Goal: Information Seeking & Learning: Learn about a topic

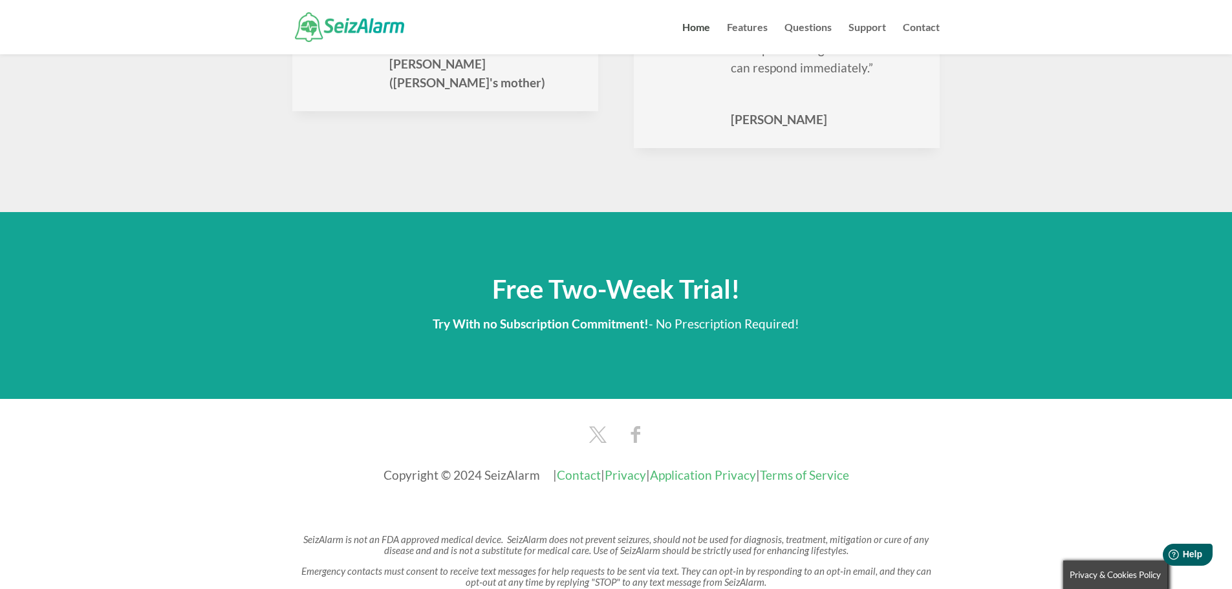
scroll to position [2104, 0]
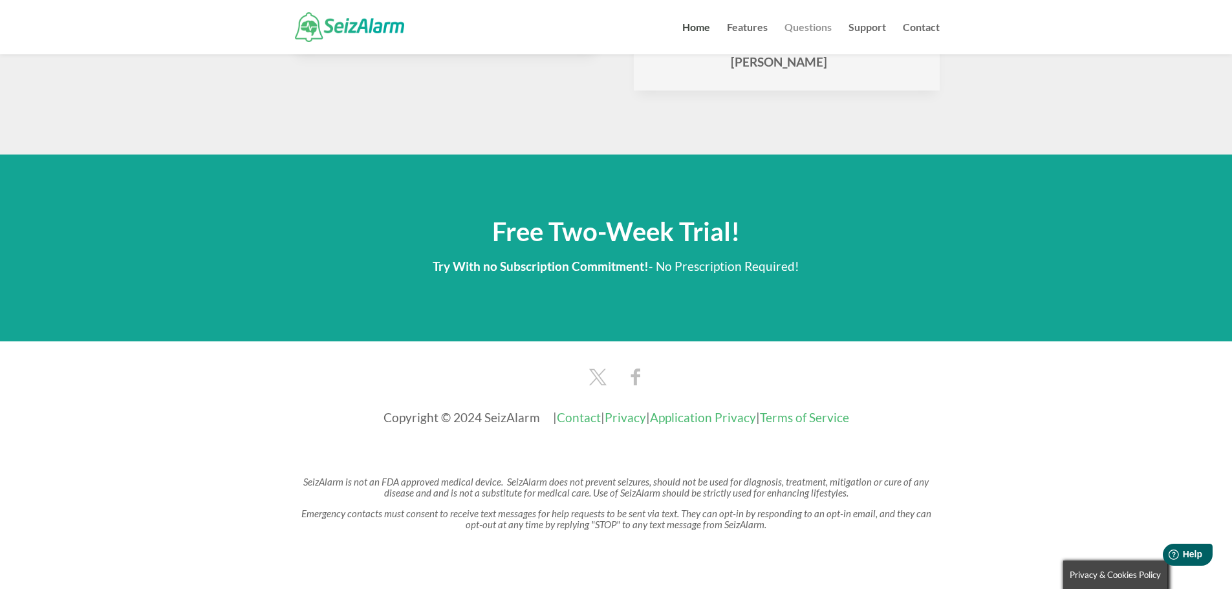
click at [799, 26] on link "Questions" at bounding box center [808, 39] width 47 height 32
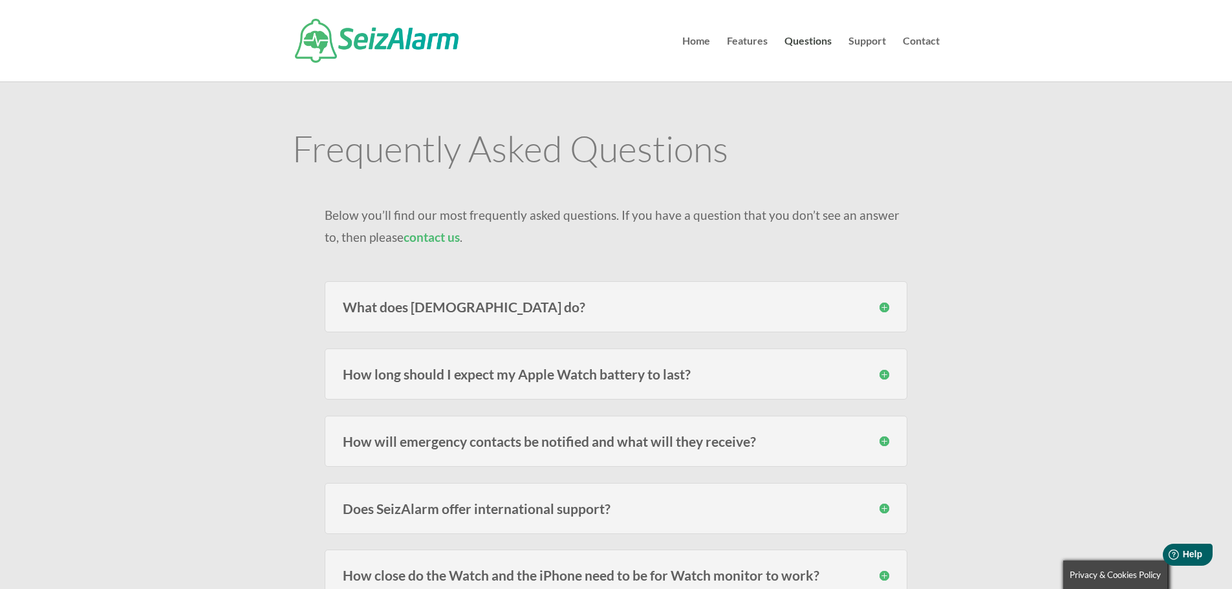
scroll to position [65, 0]
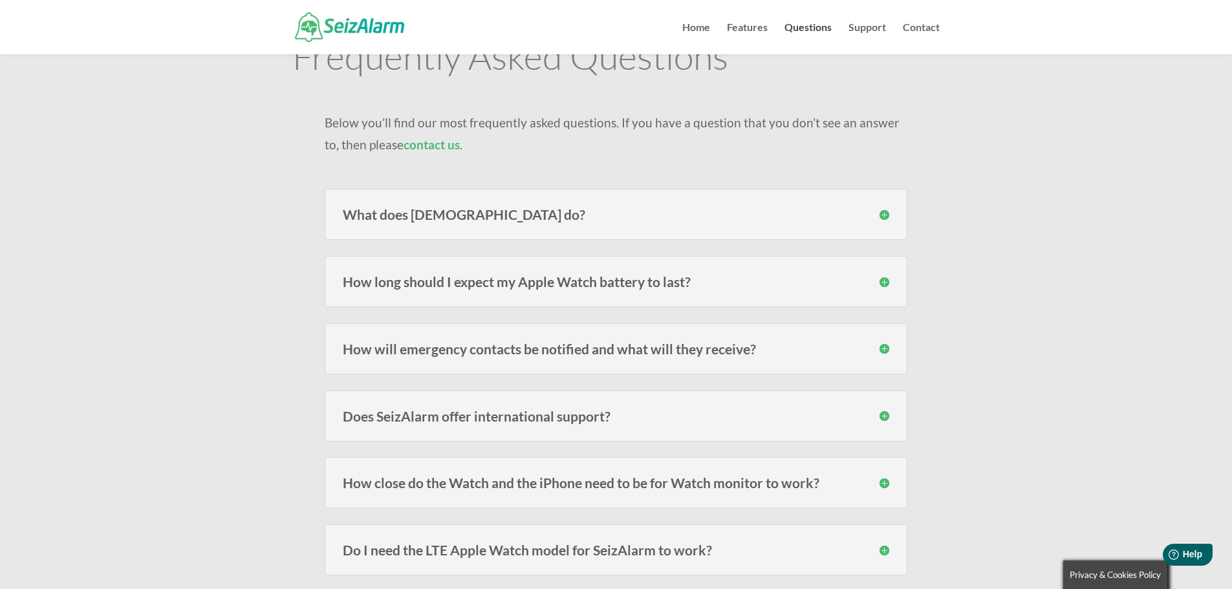
click at [745, 352] on h3 "How will emergency contacts be notified and what will they receive?" at bounding box center [616, 349] width 547 height 14
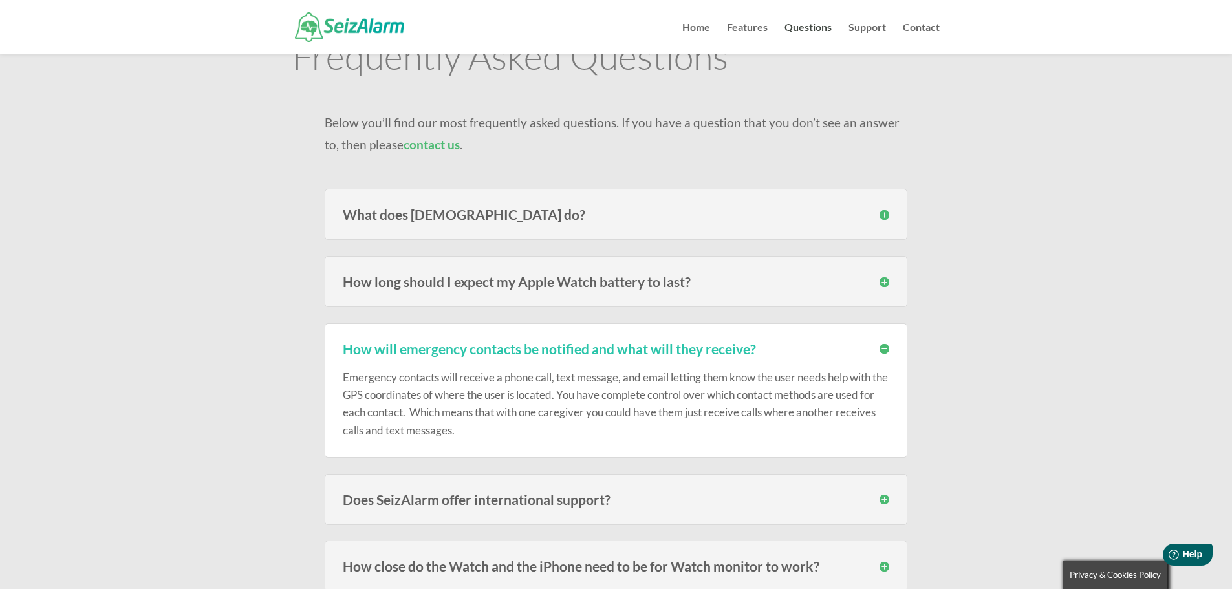
click at [761, 347] on h3 "How will emergency contacts be notified and what will they receive?" at bounding box center [616, 349] width 547 height 14
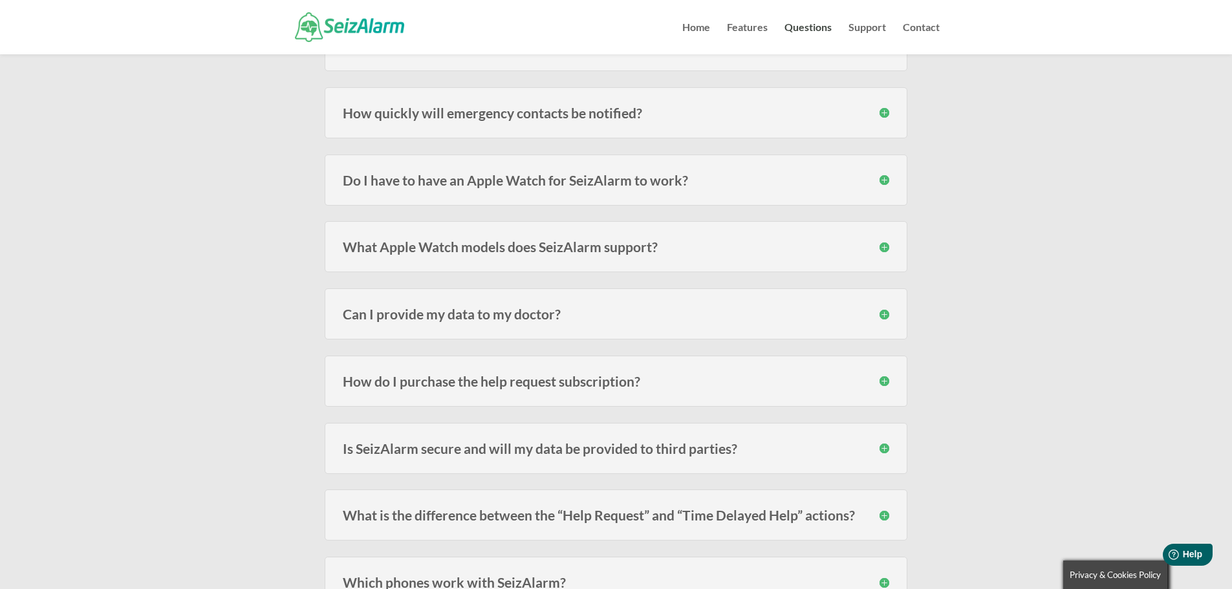
scroll to position [905, 0]
click at [731, 389] on div "How do I purchase the help request subscription? The subscription must be purch…" at bounding box center [616, 380] width 583 height 51
click at [673, 370] on div "How do I purchase the help request subscription? The subscription must be purch…" at bounding box center [616, 380] width 583 height 51
click at [581, 369] on div "How do I purchase the help request subscription? The subscription must be purch…" at bounding box center [616, 380] width 583 height 51
click at [880, 374] on h3 "How do I purchase the help request subscription?" at bounding box center [616, 381] width 547 height 14
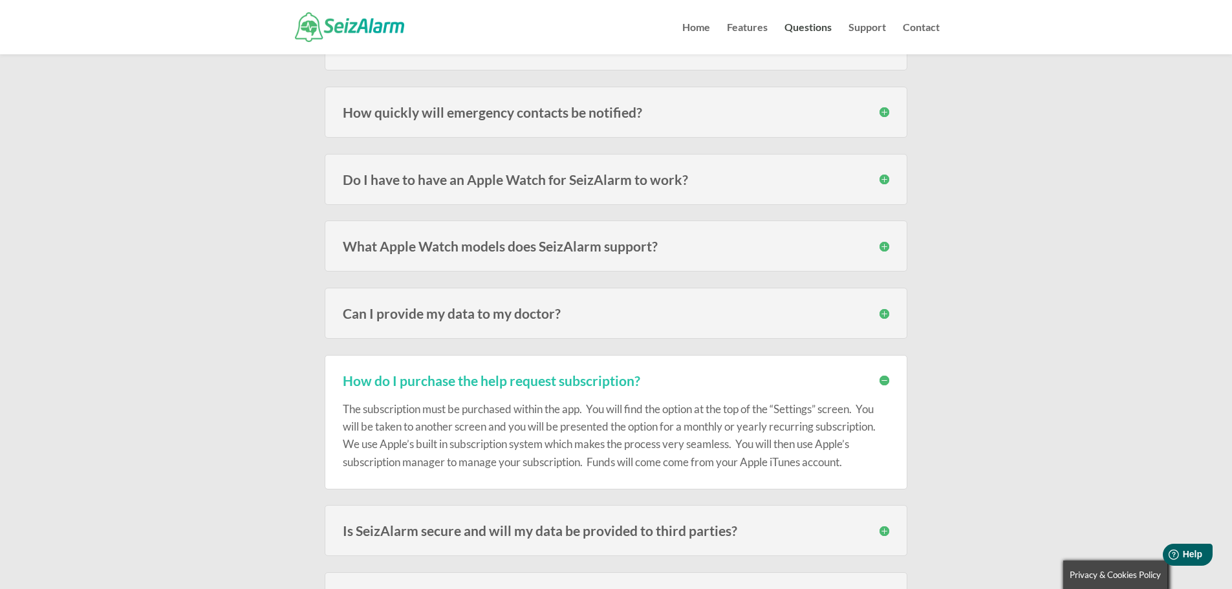
click at [880, 374] on h3 "How do I purchase the help request subscription?" at bounding box center [616, 381] width 547 height 14
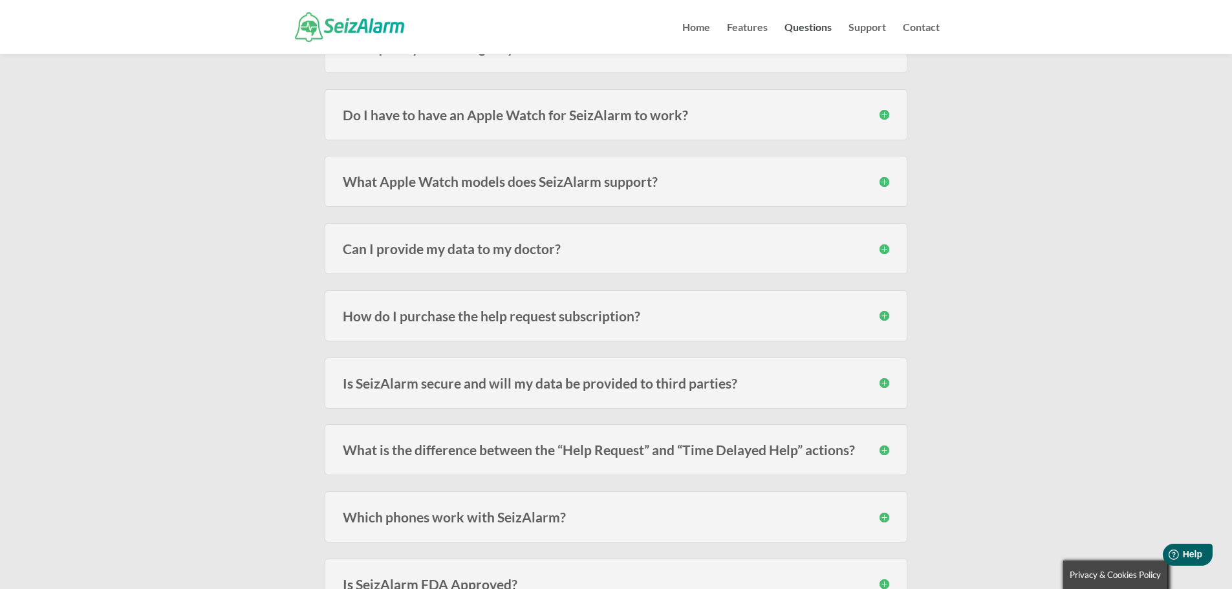
scroll to position [1035, 0]
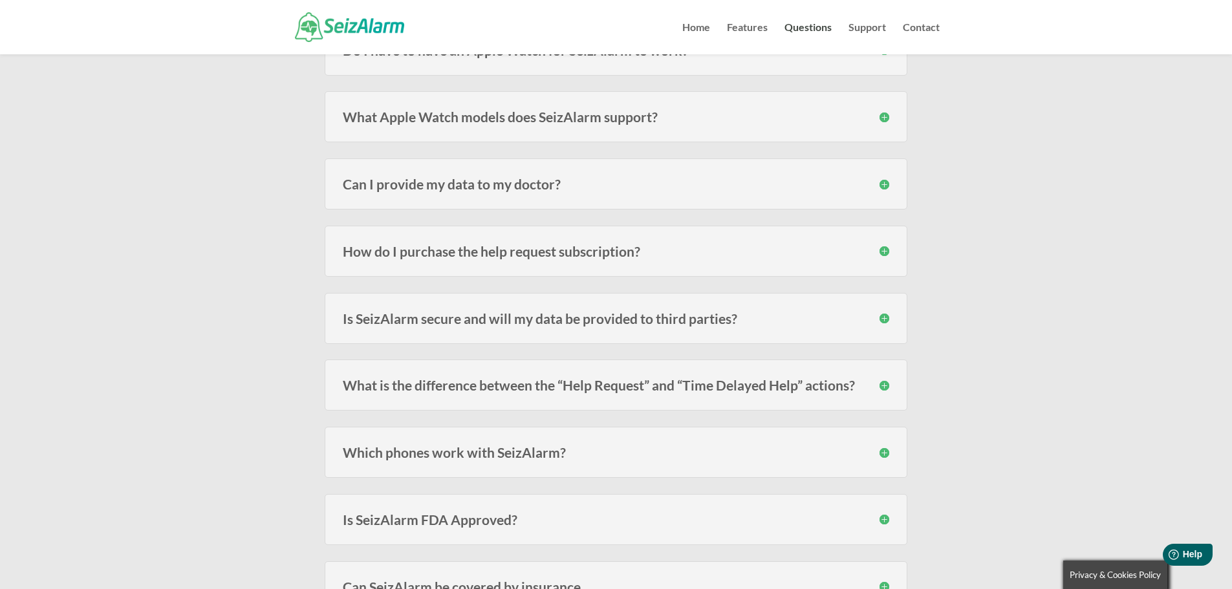
click at [883, 384] on h3 "What is the difference between the “Help Request” and “Time Delayed Help” actio…" at bounding box center [616, 385] width 547 height 14
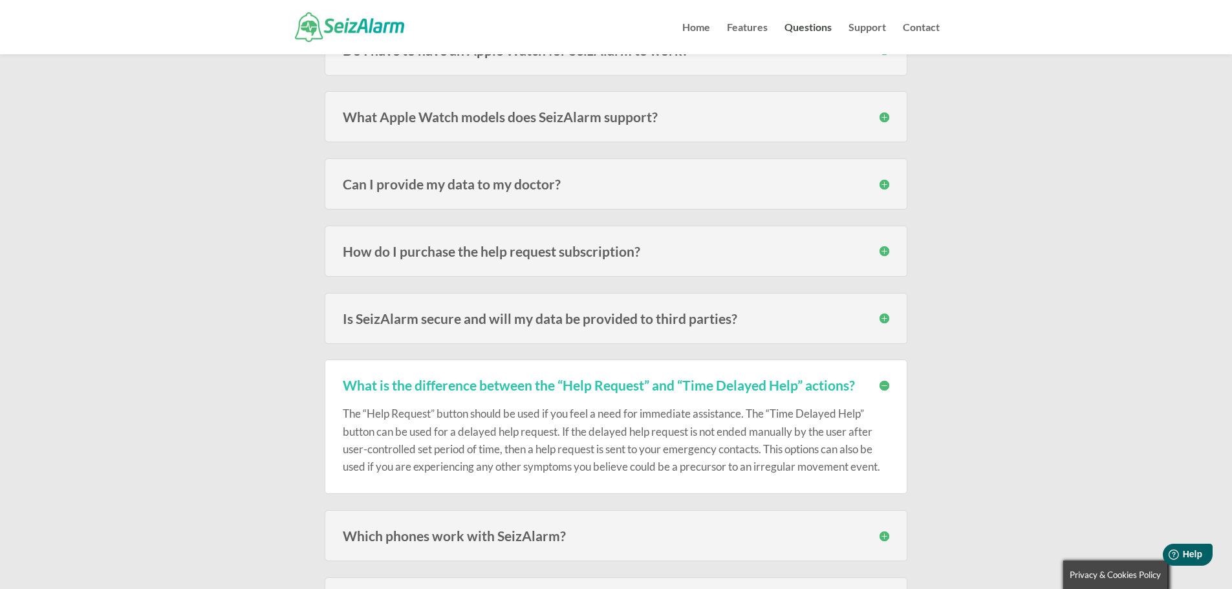
click at [883, 384] on h3 "What is the difference between the “Help Request” and “Time Delayed Help” actio…" at bounding box center [616, 385] width 547 height 14
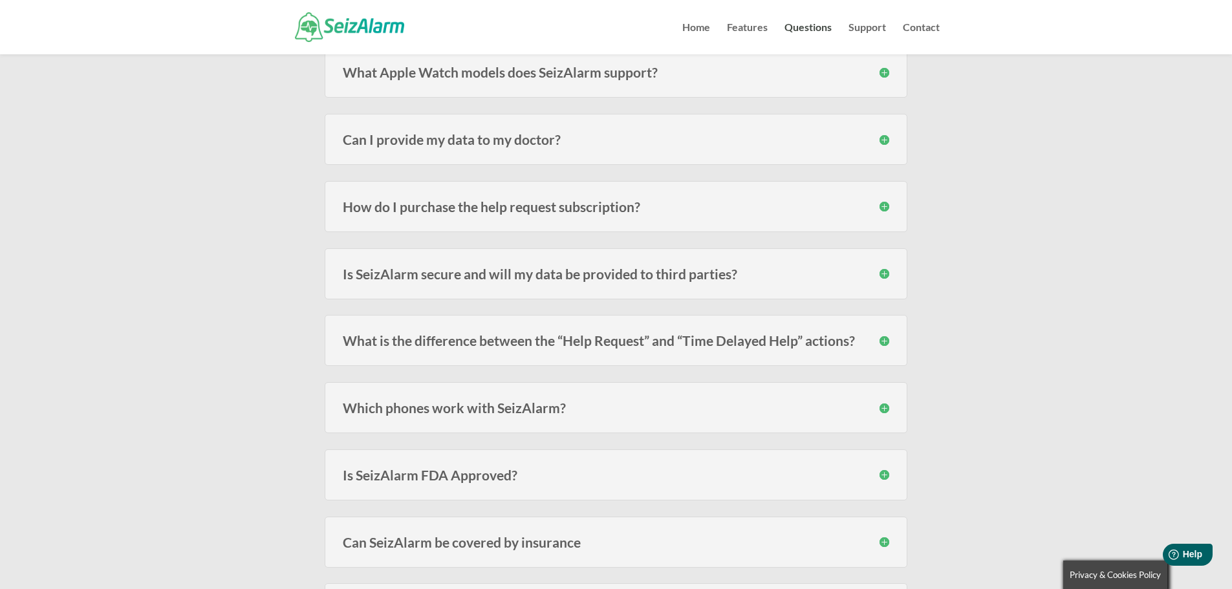
scroll to position [1100, 0]
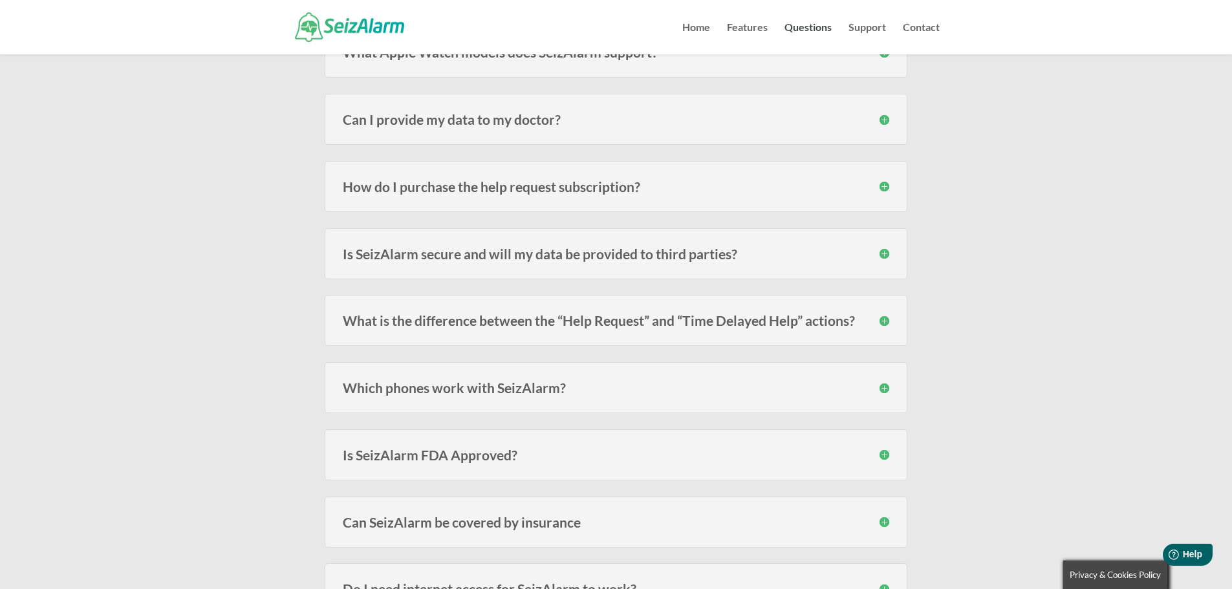
click at [879, 447] on div "Is SeizAlarm FDA Approved? SeizAlarm is not an FDA approved, certified or regis…" at bounding box center [616, 454] width 583 height 51
click at [880, 451] on h3 "Is SeizAlarm FDA Approved?" at bounding box center [616, 455] width 547 height 14
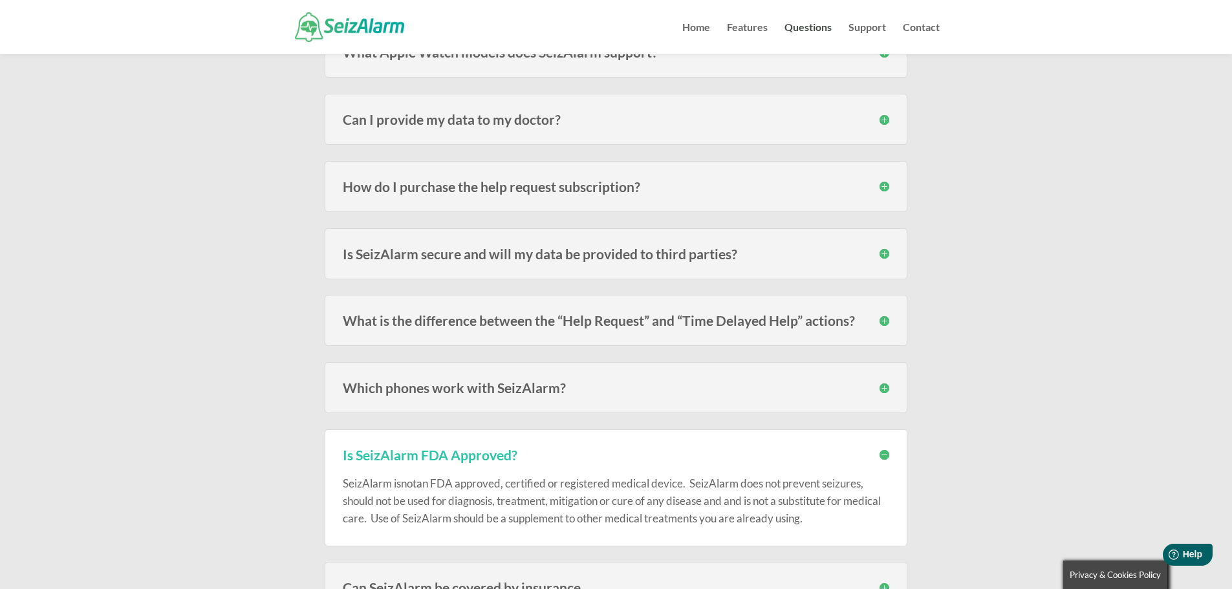
click at [880, 451] on h3 "Is SeizAlarm FDA Approved?" at bounding box center [616, 455] width 547 height 14
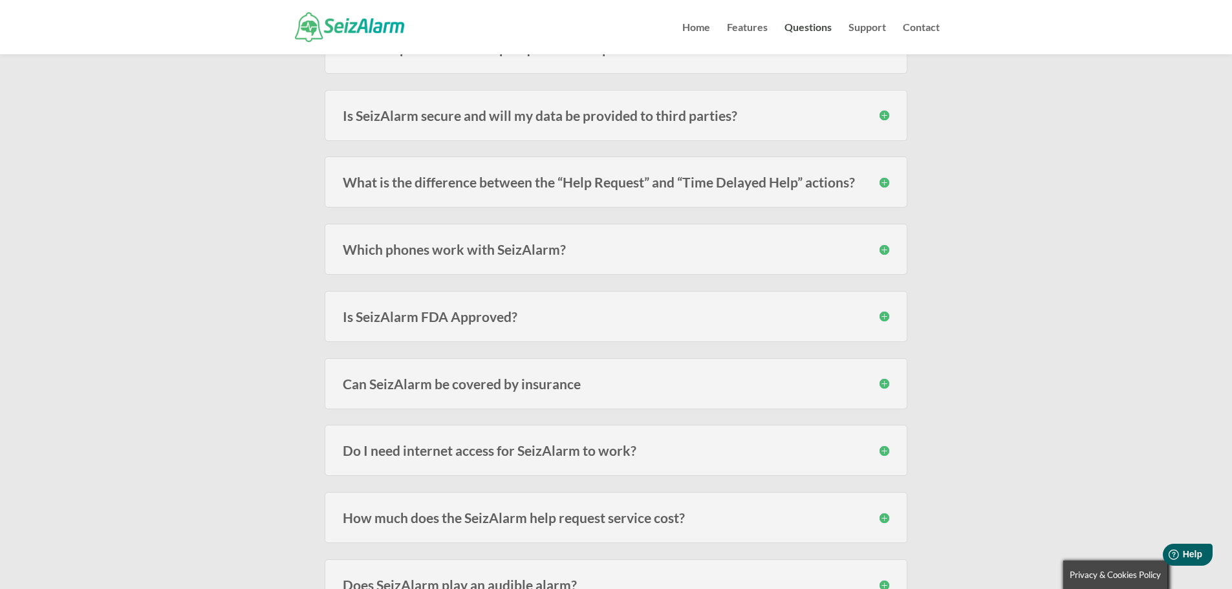
scroll to position [1316, 0]
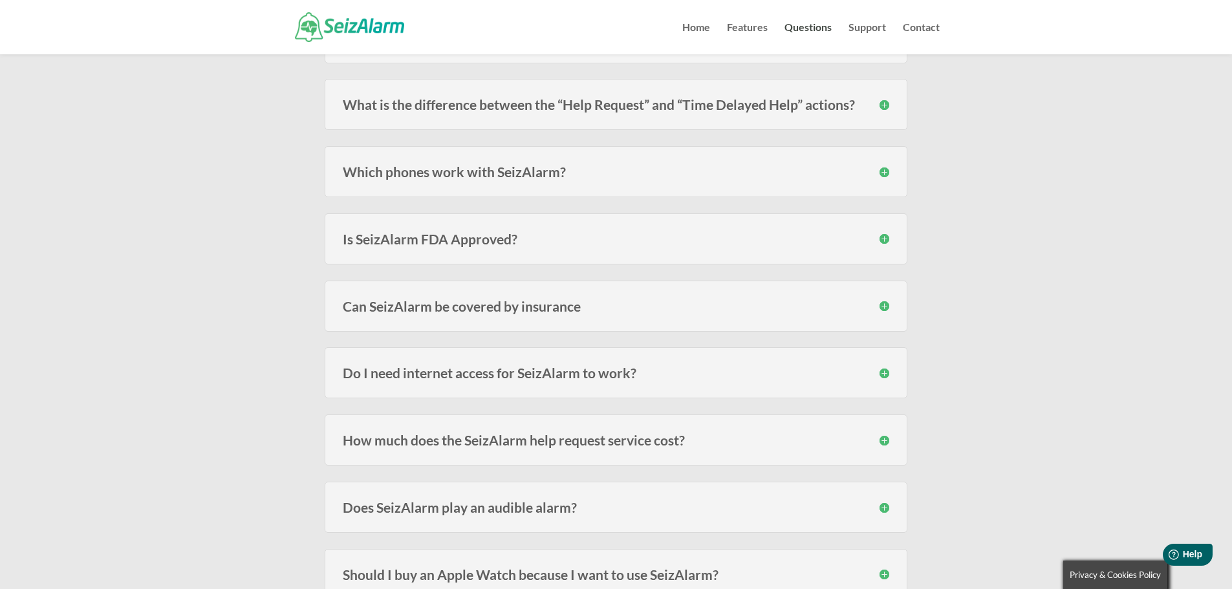
click at [780, 314] on div "Can SeizAlarm be covered by insurance In most cases no, since the alert subscri…" at bounding box center [616, 306] width 583 height 51
click at [876, 306] on h3 "Can SeizAlarm be covered by insurance" at bounding box center [616, 306] width 547 height 14
